Goal: Task Accomplishment & Management: Use online tool/utility

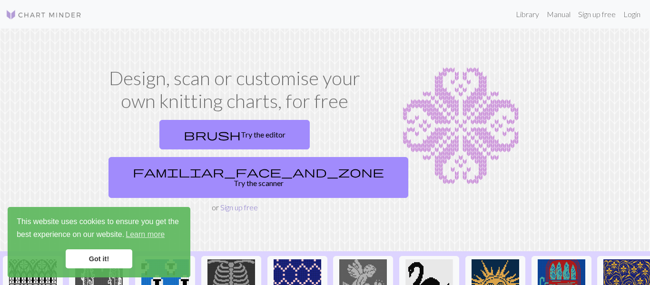
click at [232, 203] on link "Sign up free" at bounding box center [239, 207] width 38 height 9
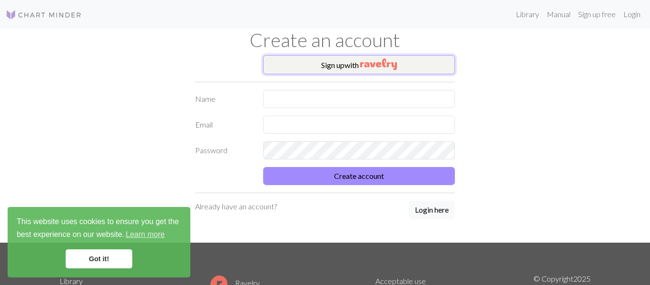
click at [387, 70] on button "Sign up with" at bounding box center [359, 64] width 192 height 19
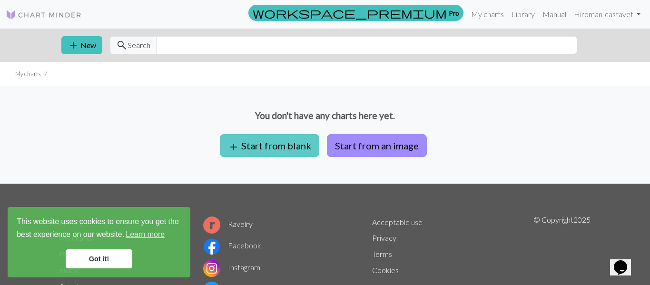
click at [278, 147] on button "add Start from blank" at bounding box center [269, 145] width 99 height 23
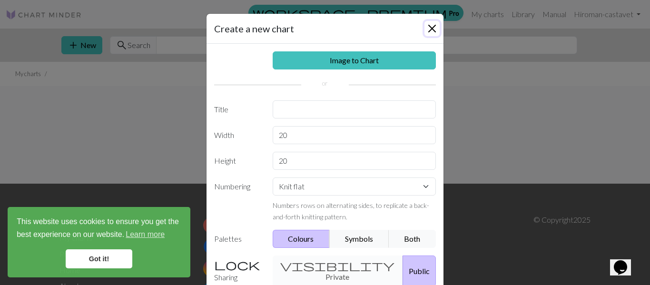
click at [432, 24] on button "Close" at bounding box center [432, 28] width 15 height 15
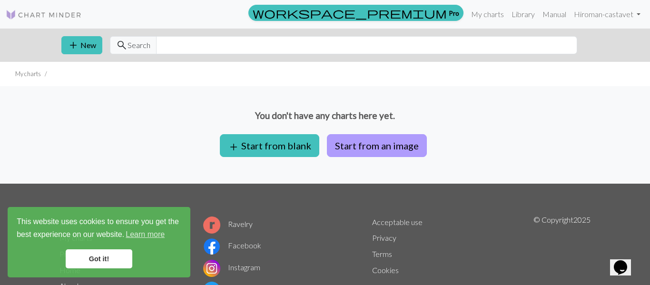
click at [359, 149] on button "Start from an image" at bounding box center [377, 145] width 100 height 23
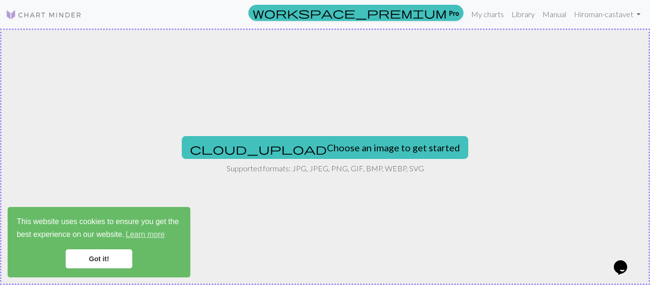
click at [359, 149] on button "cloud_upload Choose an image to get started" at bounding box center [325, 147] width 287 height 23
type input "C:\fakepath\unnamed.png"
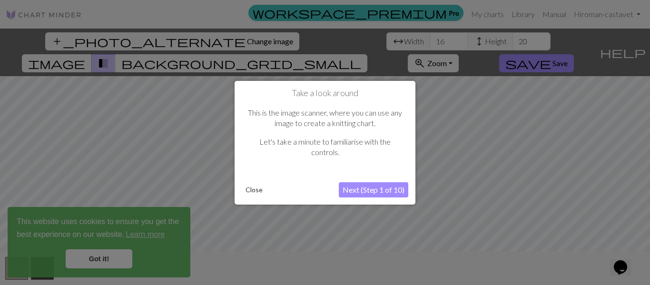
click at [366, 195] on button "Next (Step 1 of 10)" at bounding box center [373, 189] width 69 height 15
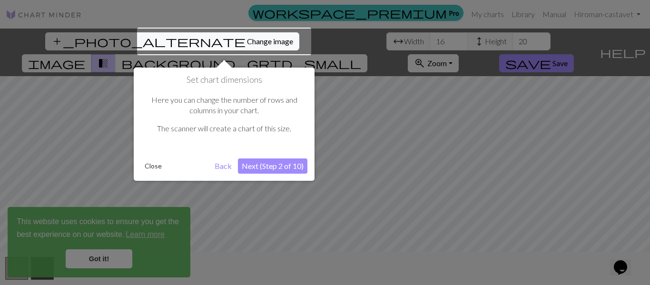
click at [262, 168] on button "Next (Step 2 of 10)" at bounding box center [272, 166] width 69 height 15
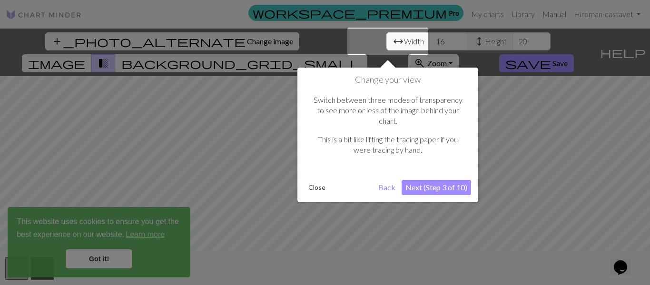
click at [434, 180] on button "Next (Step 3 of 10)" at bounding box center [436, 187] width 69 height 15
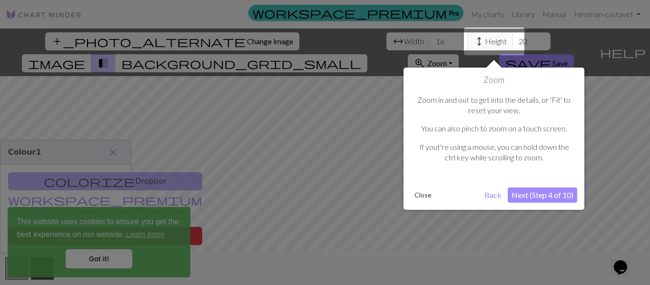
click at [551, 197] on button "Next (Step 4 of 10)" at bounding box center [542, 195] width 69 height 15
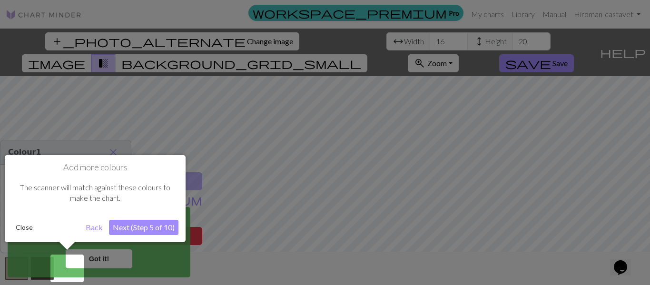
click at [148, 222] on button "Next (Step 5 of 10)" at bounding box center [143, 227] width 69 height 15
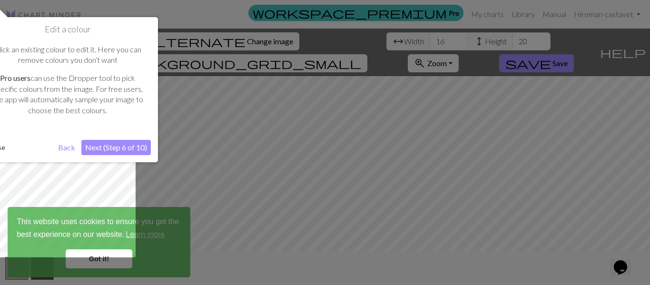
click at [108, 151] on button "Next (Step 6 of 10)" at bounding box center [115, 147] width 69 height 15
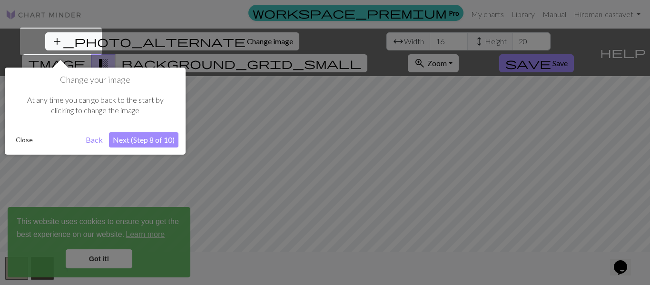
click at [127, 146] on button "Next (Step 8 of 10)" at bounding box center [143, 139] width 69 height 15
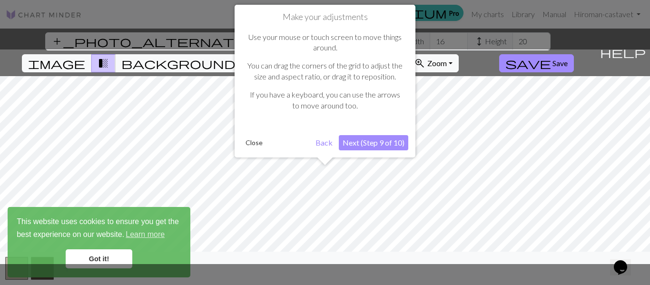
click at [359, 144] on button "Next (Step 9 of 10)" at bounding box center [373, 142] width 69 height 15
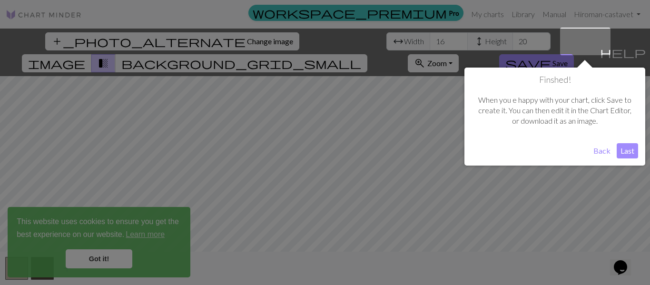
click at [621, 152] on button "Last" at bounding box center [627, 150] width 21 height 15
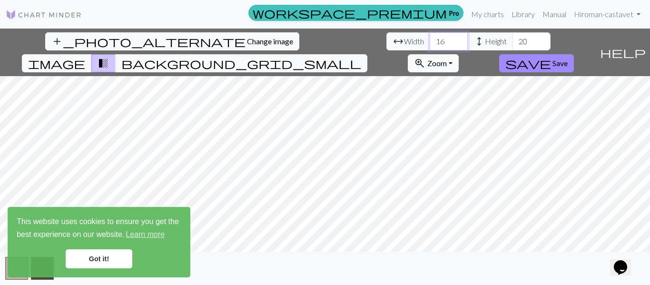
click at [430, 38] on input "16" at bounding box center [449, 41] width 38 height 18
click at [430, 40] on input "16" at bounding box center [449, 41] width 38 height 18
type input "1"
type input "90"
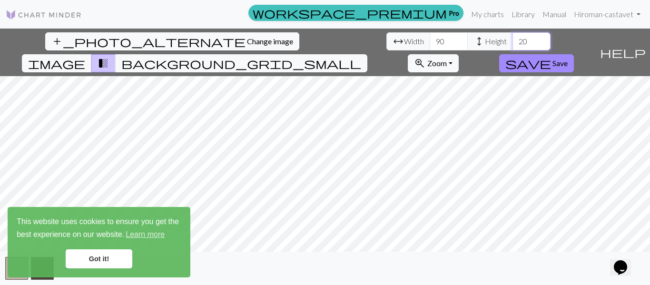
click at [513, 41] on input "20" at bounding box center [532, 41] width 38 height 18
type input "2"
type input "110"
click at [361, 57] on span "background_grid_small" at bounding box center [241, 63] width 240 height 13
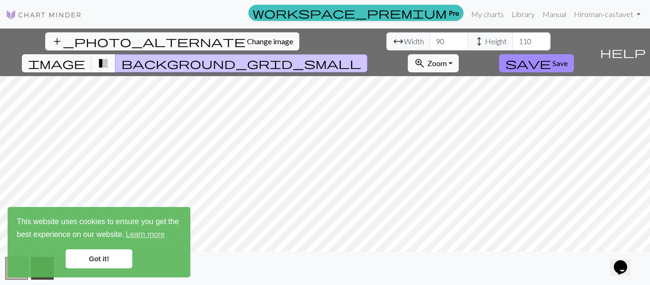
click at [109, 57] on span "transition_fade" at bounding box center [103, 63] width 11 height 13
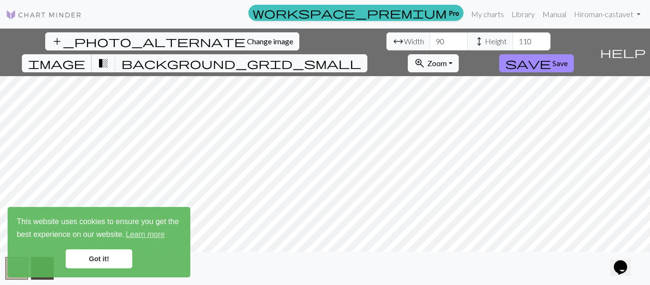
click at [85, 57] on span "image" at bounding box center [56, 63] width 57 height 13
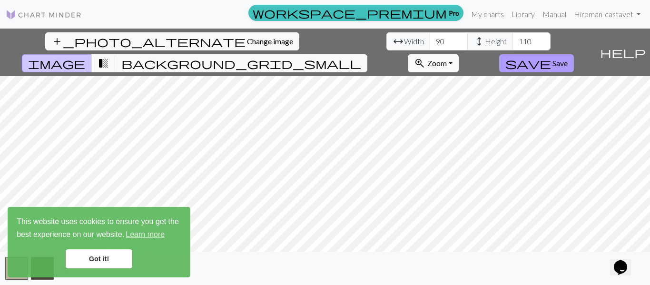
click at [574, 54] on button "save Save" at bounding box center [536, 63] width 75 height 18
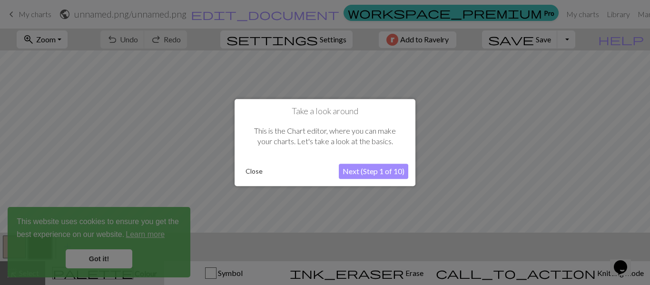
click at [257, 167] on button "Close" at bounding box center [254, 171] width 25 height 14
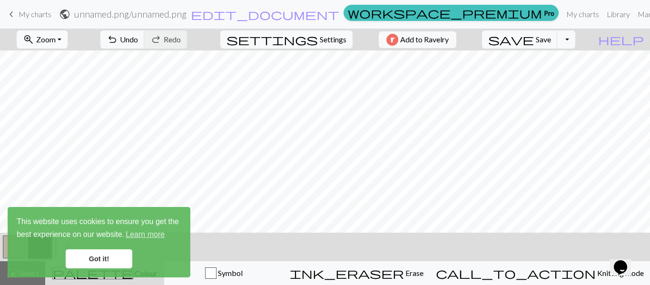
click at [56, 38] on span "Zoom" at bounding box center [46, 39] width 20 height 9
click at [49, 62] on button "Fit all" at bounding box center [54, 60] width 75 height 15
click at [110, 259] on link "Got it!" at bounding box center [99, 258] width 67 height 19
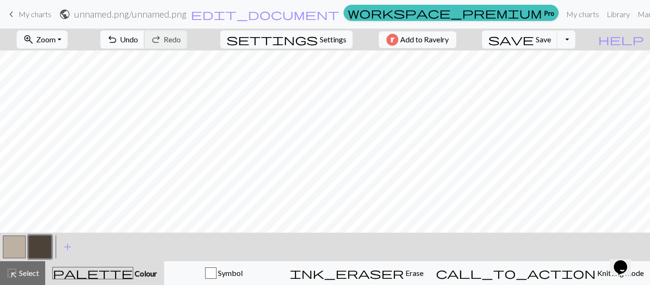
click at [138, 35] on span "Undo" at bounding box center [129, 39] width 18 height 9
click at [138, 37] on span "Undo" at bounding box center [129, 39] width 18 height 9
click at [312, 43] on button "settings Settings" at bounding box center [286, 39] width 132 height 18
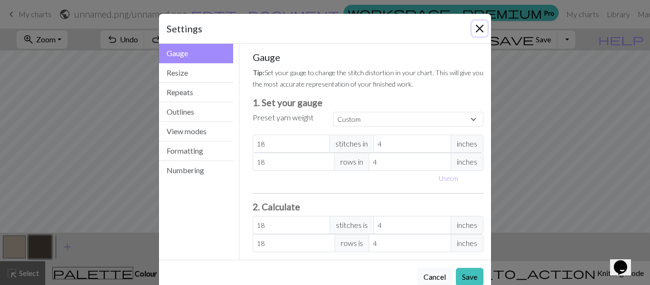
click at [479, 24] on button "Close" at bounding box center [479, 28] width 15 height 15
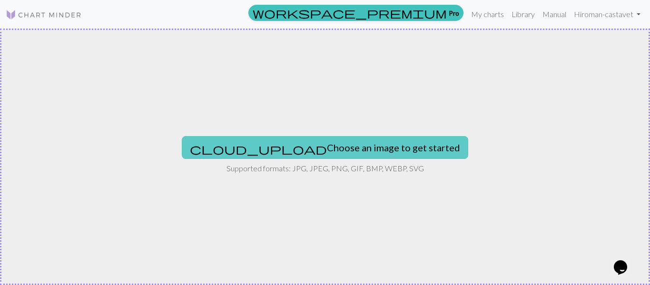
click at [345, 149] on button "cloud_upload Choose an image to get started" at bounding box center [325, 147] width 287 height 23
type input "C:\fakepath\unnamed.png"
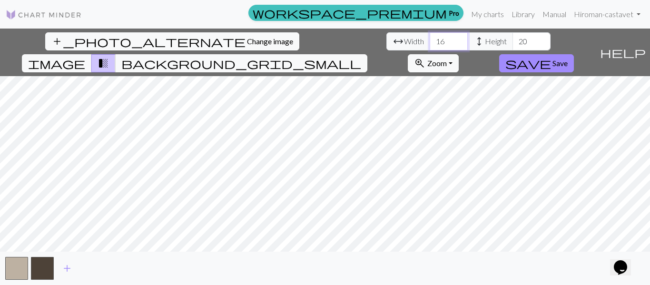
click at [430, 42] on input "16" at bounding box center [449, 41] width 38 height 18
type input "1"
type input "90"
click at [513, 41] on input "20" at bounding box center [532, 41] width 38 height 18
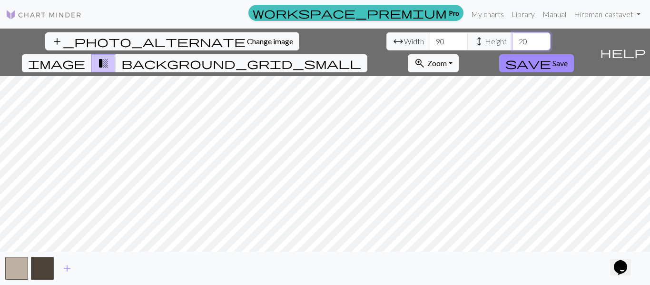
click at [513, 41] on input "20" at bounding box center [532, 41] width 38 height 18
type input "2"
type input "110"
click at [367, 54] on button "background_grid_small" at bounding box center [241, 63] width 252 height 18
click at [361, 57] on span "background_grid_small" at bounding box center [241, 63] width 240 height 13
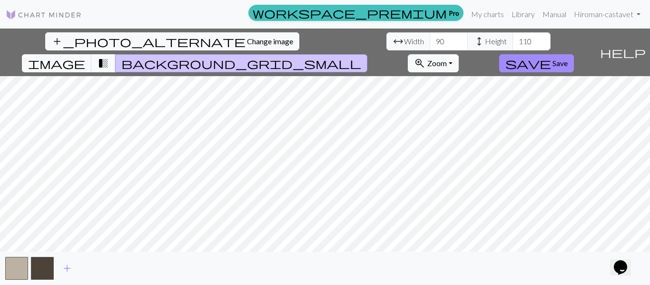
click at [109, 57] on span "transition_fade" at bounding box center [103, 63] width 11 height 13
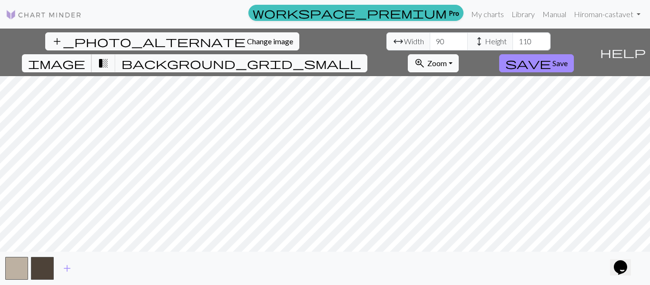
click at [85, 57] on span "image" at bounding box center [56, 63] width 57 height 13
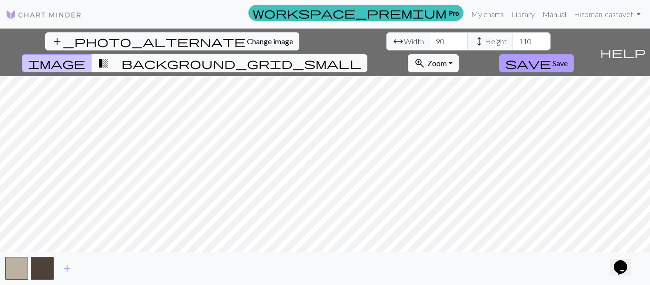
click at [551, 57] on span "save" at bounding box center [529, 63] width 46 height 13
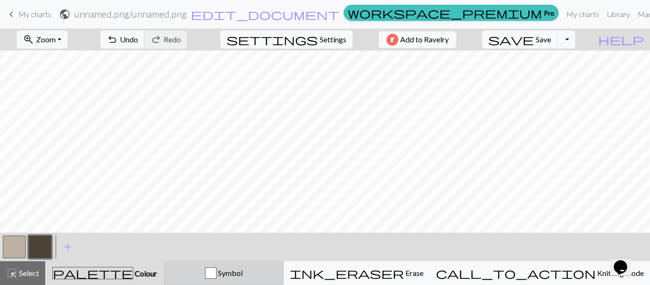
click at [278, 278] on div "Symbol" at bounding box center [223, 273] width 107 height 11
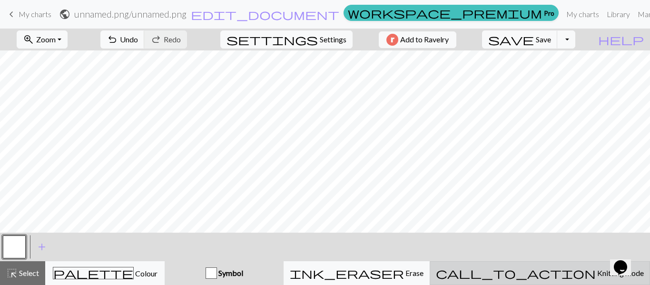
click at [596, 273] on span "Knitting mode" at bounding box center [620, 272] width 48 height 9
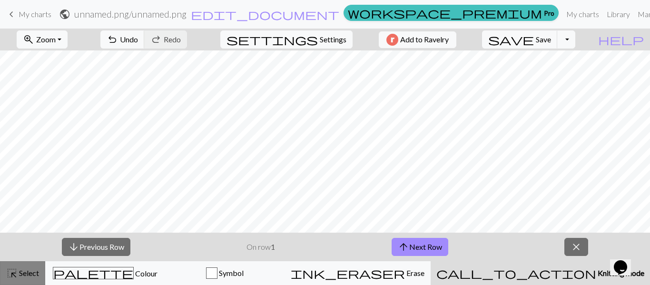
click at [13, 278] on span "highlight_alt" at bounding box center [11, 273] width 11 height 13
click at [91, 240] on button "arrow_downward Previous Row" at bounding box center [96, 247] width 69 height 18
click at [91, 241] on button "arrow_downward Previous Row" at bounding box center [96, 247] width 69 height 18
click at [17, 18] on link "keyboard_arrow_left My charts" at bounding box center [29, 14] width 46 height 16
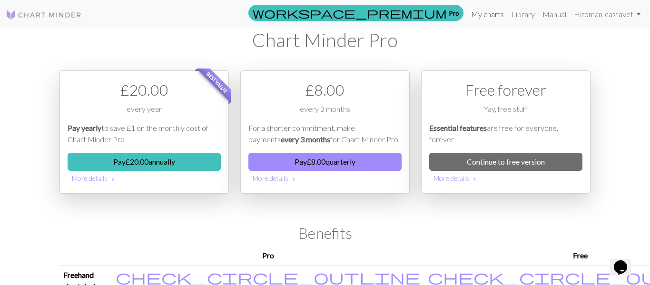
click at [495, 15] on link "My charts" at bounding box center [487, 14] width 40 height 19
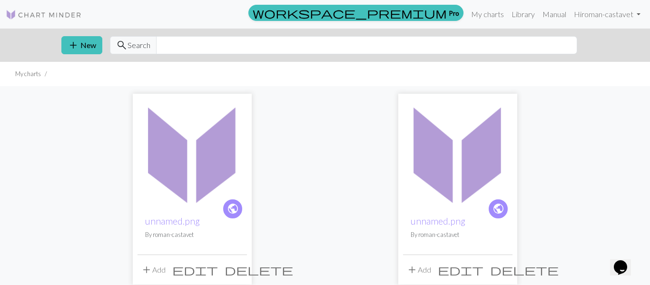
click at [233, 263] on span "delete" at bounding box center [259, 269] width 69 height 13
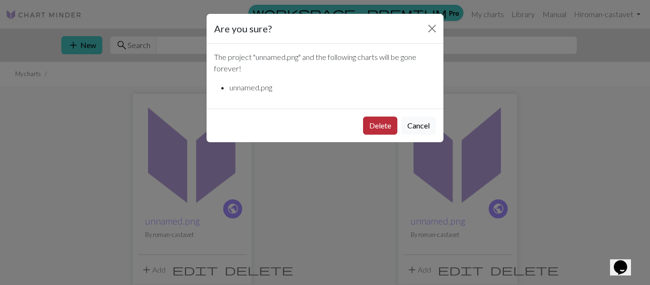
click at [378, 131] on button "Delete" at bounding box center [380, 126] width 34 height 18
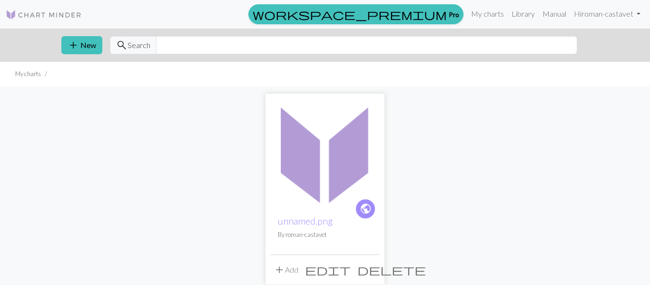
click at [374, 270] on span "delete" at bounding box center [391, 269] width 69 height 13
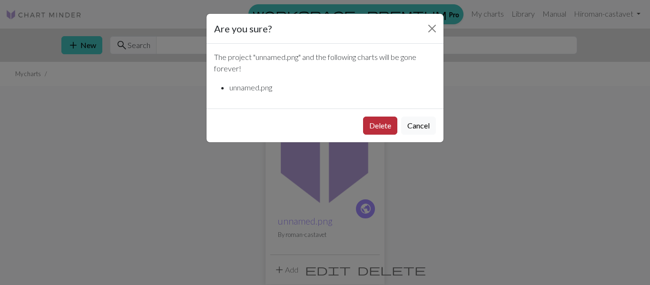
click at [388, 122] on button "Delete" at bounding box center [380, 126] width 34 height 18
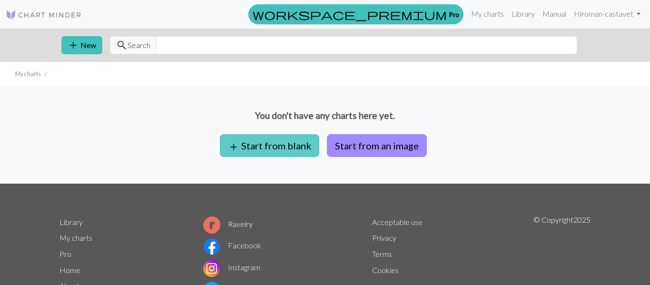
click at [295, 139] on button "add Start from blank" at bounding box center [269, 145] width 99 height 23
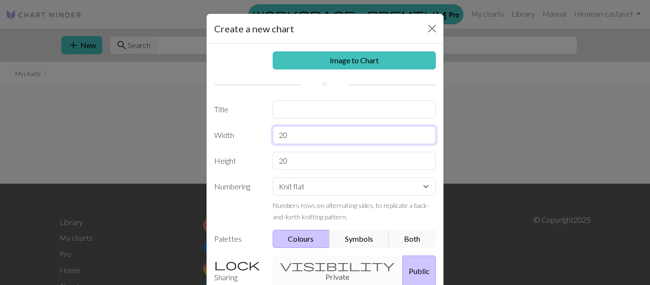
click at [295, 137] on input "20" at bounding box center [355, 135] width 164 height 18
type input "1"
type input "90"
click at [293, 157] on input "20" at bounding box center [355, 161] width 164 height 18
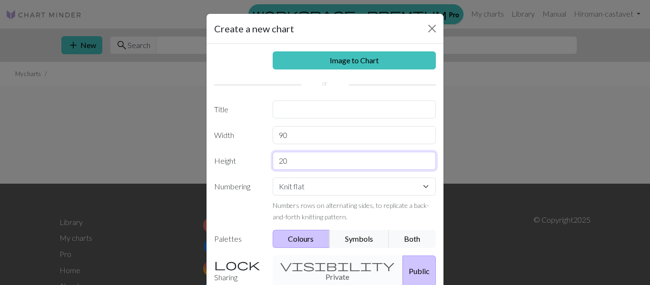
click at [293, 157] on input "20" at bounding box center [355, 161] width 164 height 18
type input "110"
click at [280, 114] on input "text" at bounding box center [355, 109] width 164 height 18
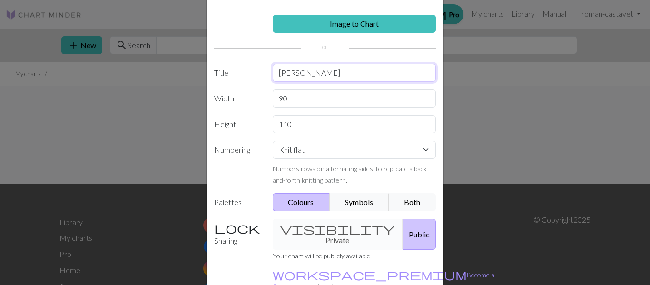
scroll to position [91, 0]
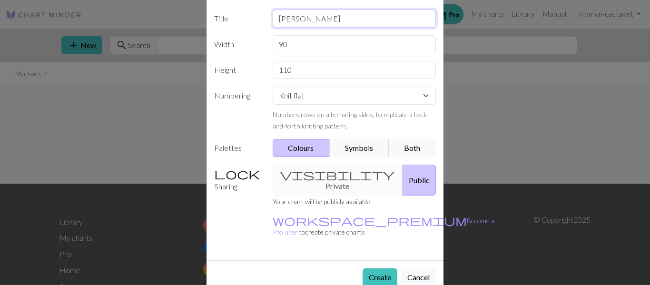
type input "Bart Simpson"
click at [321, 177] on div "visibility Private Public" at bounding box center [354, 180] width 175 height 31
click at [385, 268] on button "Create" at bounding box center [380, 277] width 35 height 18
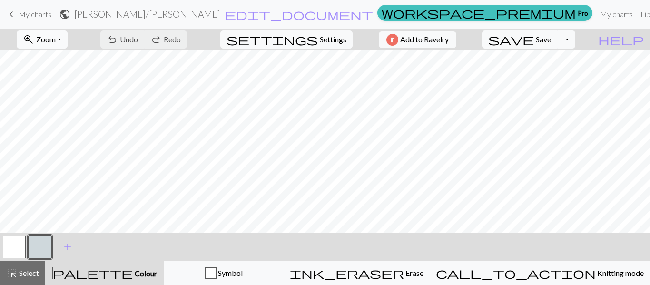
click at [56, 38] on span "Zoom" at bounding box center [46, 39] width 20 height 9
click at [48, 89] on button "Fit height" at bounding box center [54, 90] width 75 height 15
click at [55, 38] on span "Zoom" at bounding box center [46, 39] width 20 height 9
click at [59, 58] on button "Fit all" at bounding box center [54, 60] width 75 height 15
click at [56, 40] on span "Zoom" at bounding box center [46, 39] width 20 height 9
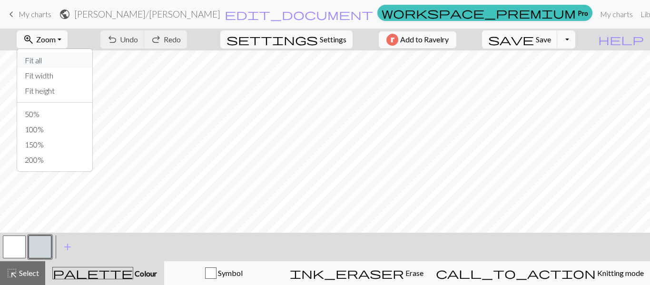
click at [62, 61] on button "Fit all" at bounding box center [54, 60] width 75 height 15
click at [303, 33] on span "settings" at bounding box center [272, 39] width 91 height 13
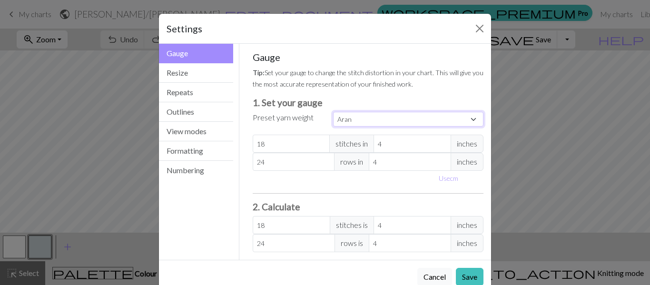
click at [341, 122] on select "Custom Square Lace Light Fingering Fingering Sport Double knit Worsted Aran Bul…" at bounding box center [408, 119] width 150 height 15
select select "worsted"
click at [333, 112] on select "Custom Square Lace Light Fingering Fingering Sport Double knit Worsted Aran Bul…" at bounding box center [408, 119] width 150 height 15
type input "20"
type input "26"
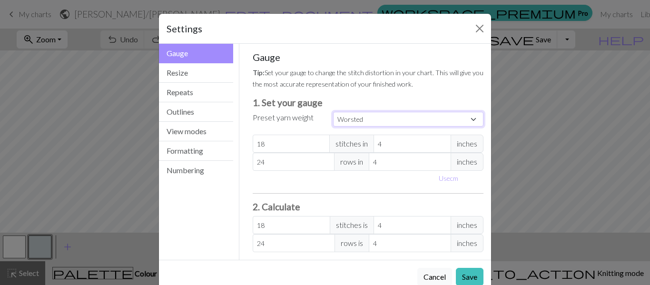
type input "20"
type input "26"
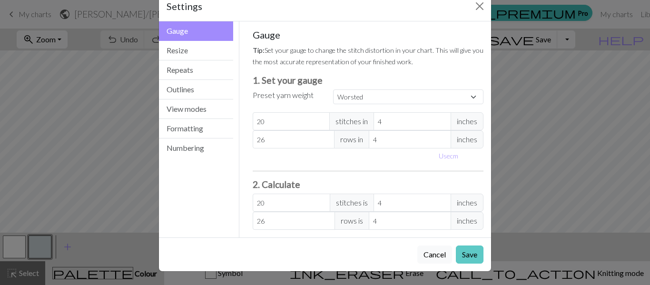
click at [472, 250] on button "Save" at bounding box center [470, 255] width 28 height 18
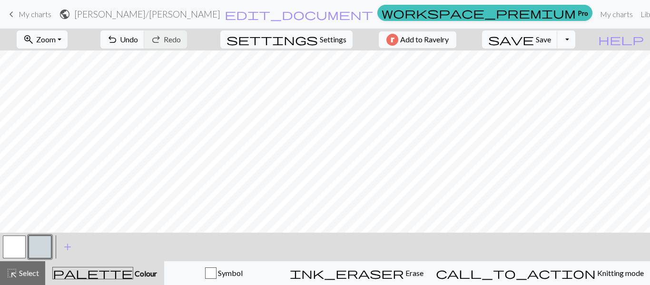
click at [56, 36] on span "Zoom" at bounding box center [46, 39] width 20 height 9
click at [64, 114] on button "50%" at bounding box center [54, 114] width 75 height 15
click at [56, 41] on span "Zoom" at bounding box center [46, 39] width 20 height 9
click at [53, 63] on button "Fit all" at bounding box center [54, 60] width 75 height 15
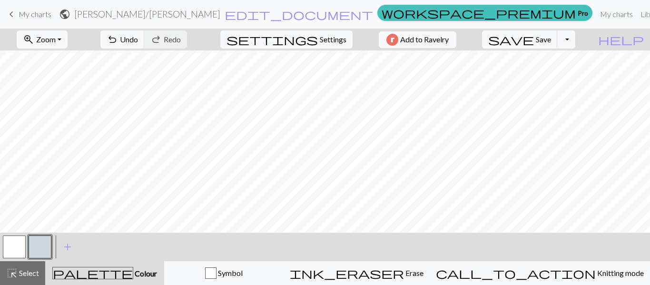
click at [34, 12] on span "My charts" at bounding box center [35, 14] width 33 height 9
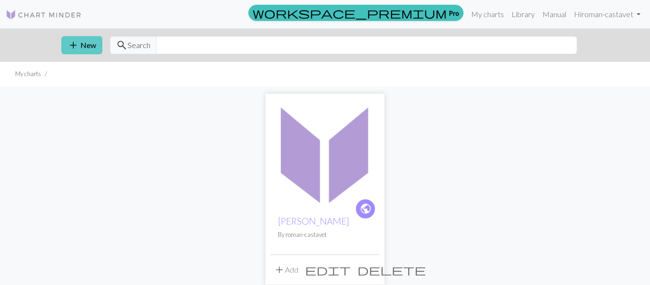
click at [79, 50] on button "add New" at bounding box center [81, 45] width 41 height 18
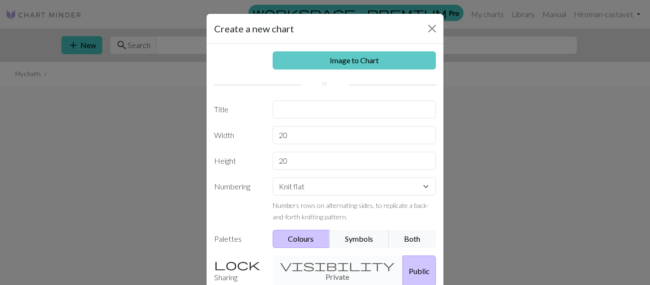
click at [350, 60] on link "Image to Chart" at bounding box center [355, 60] width 164 height 18
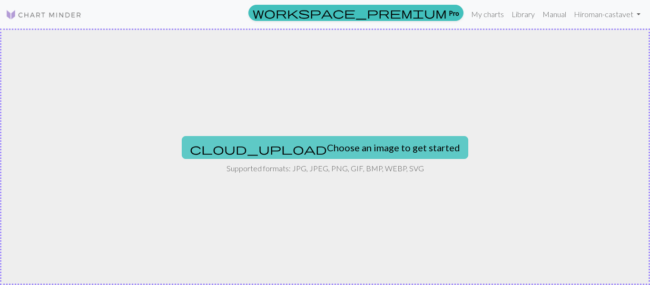
click at [343, 144] on button "cloud_upload Choose an image to get started" at bounding box center [325, 147] width 287 height 23
type input "C:\fakepath\unnamed.png"
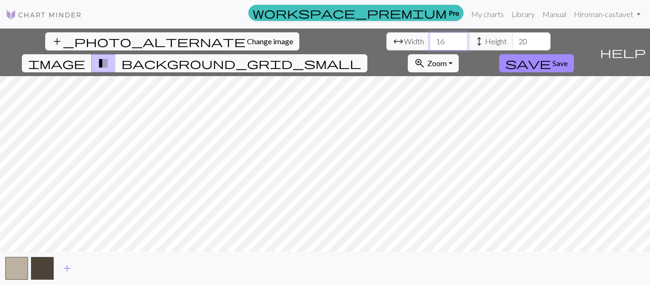
drag, startPoint x: 202, startPoint y: 41, endPoint x: 169, endPoint y: 30, distance: 35.2
click at [169, 30] on div "add_photo_alternate Change image arrow_range Width 16 height Height 20 image tr…" at bounding box center [298, 53] width 596 height 48
type input "90"
click at [267, 28] on div "workspace_premium Pro My charts Library Manual Hi roman-castavet Account settin…" at bounding box center [325, 142] width 650 height 285
type input "110"
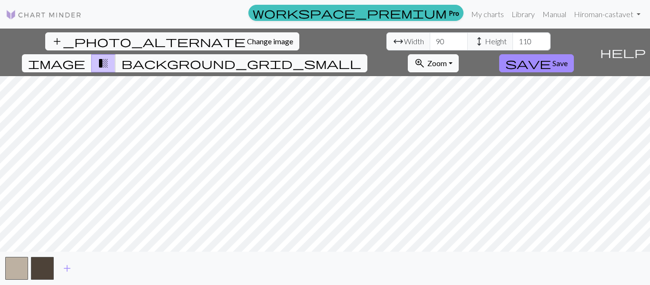
click at [85, 57] on span "image" at bounding box center [56, 63] width 57 height 13
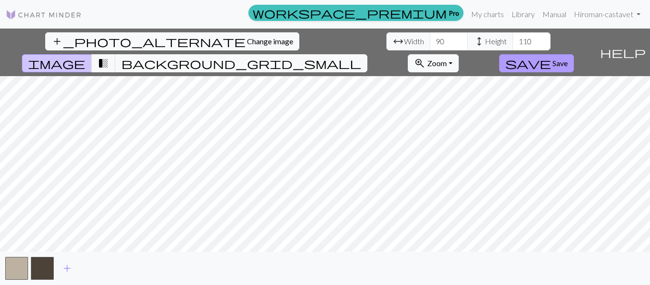
click at [568, 59] on span "Save" at bounding box center [560, 63] width 15 height 9
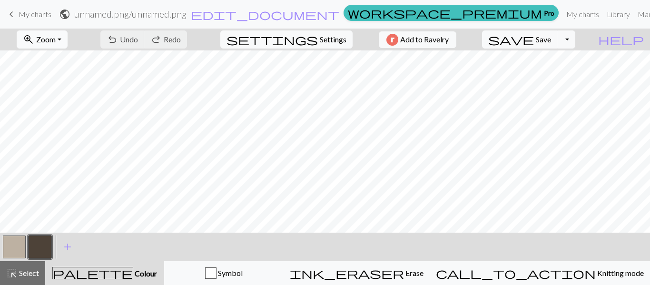
click at [56, 36] on span "Zoom" at bounding box center [46, 39] width 20 height 9
click at [50, 68] on button "Fit width" at bounding box center [54, 75] width 75 height 15
click at [54, 46] on button "zoom_in Zoom Zoom" at bounding box center [42, 39] width 51 height 18
click at [56, 59] on button "Fit all" at bounding box center [54, 60] width 75 height 15
click at [68, 38] on button "zoom_in Zoom Zoom" at bounding box center [42, 39] width 51 height 18
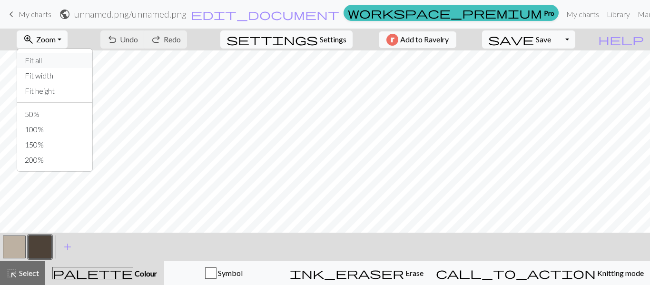
click at [41, 60] on button "Fit all" at bounding box center [54, 60] width 75 height 15
click at [330, 39] on span "Settings" at bounding box center [333, 39] width 27 height 11
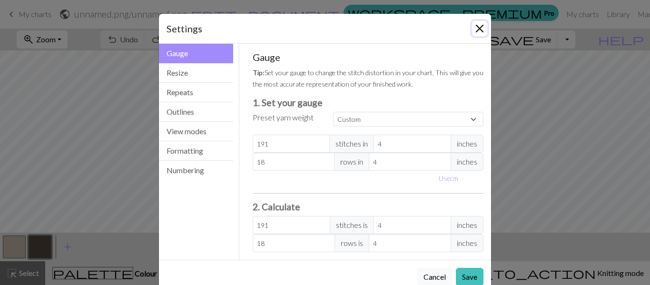
click at [480, 27] on button "Close" at bounding box center [479, 28] width 15 height 15
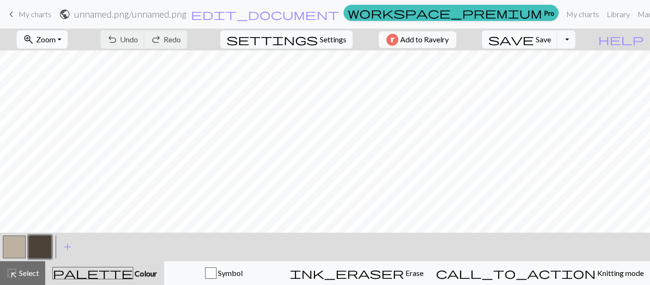
click at [34, 41] on span "zoom_in" at bounding box center [28, 39] width 11 height 13
click at [46, 57] on button "Fit all" at bounding box center [54, 60] width 75 height 15
click at [51, 41] on span "Zoom" at bounding box center [46, 39] width 20 height 9
click at [50, 111] on button "50%" at bounding box center [54, 114] width 75 height 15
click at [30, 17] on span "My charts" at bounding box center [35, 14] width 33 height 9
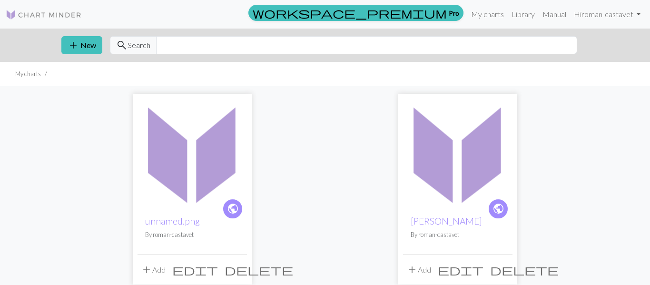
click at [238, 272] on span "delete" at bounding box center [259, 269] width 69 height 13
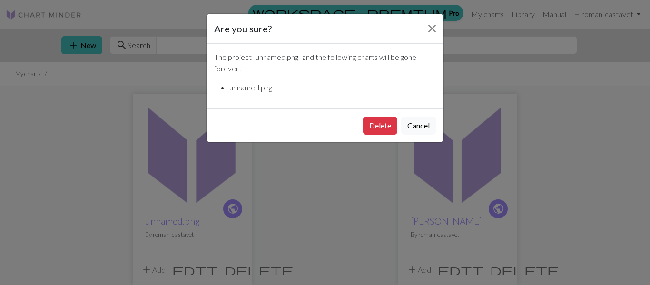
click at [376, 135] on div "Delete Cancel" at bounding box center [325, 126] width 237 height 34
click at [376, 134] on button "Delete" at bounding box center [380, 126] width 34 height 18
